Goal: Book appointment/travel/reservation

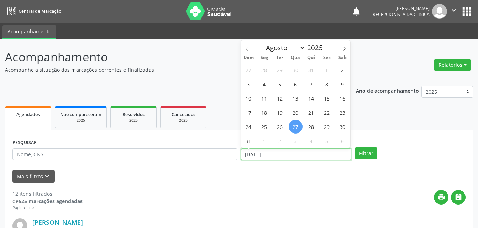
click at [284, 155] on input "[DATE]" at bounding box center [296, 155] width 111 height 12
click at [323, 69] on span "1" at bounding box center [327, 70] width 14 height 14
type input "[DATE]"
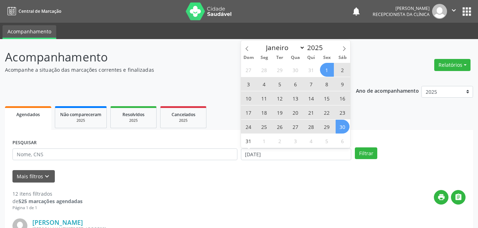
click at [347, 132] on div "27 28 29 30 31 1 2 3 4 5 6 7 8 9 10 11 12 13 14 15 16 17 18 19 20 21 22 23 24 2…" at bounding box center [296, 105] width 110 height 85
click at [344, 130] on span "30" at bounding box center [343, 127] width 14 height 14
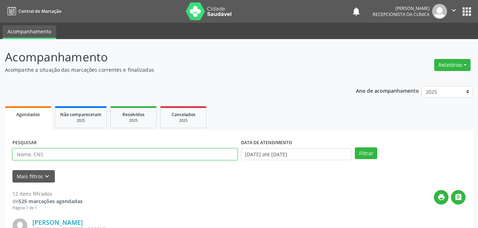
click at [127, 156] on input "text" at bounding box center [124, 155] width 225 height 12
type input "J"
type input "[PERSON_NAME]"
click at [355, 148] on button "Filtrar" at bounding box center [366, 154] width 22 height 12
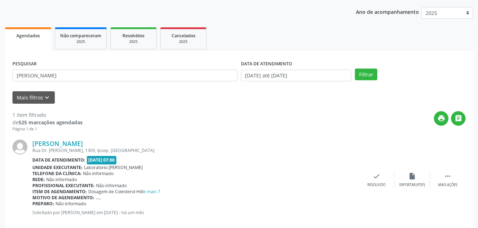
scroll to position [91, 0]
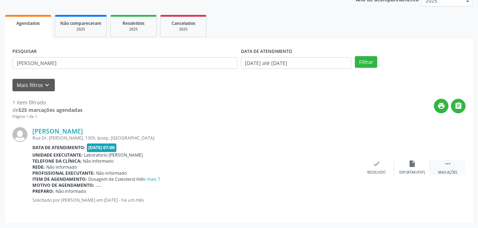
click at [449, 166] on icon "" at bounding box center [448, 164] width 8 height 8
click at [340, 166] on icon "print" at bounding box center [341, 164] width 8 height 8
